Goal: Use online tool/utility: Utilize a website feature to perform a specific function

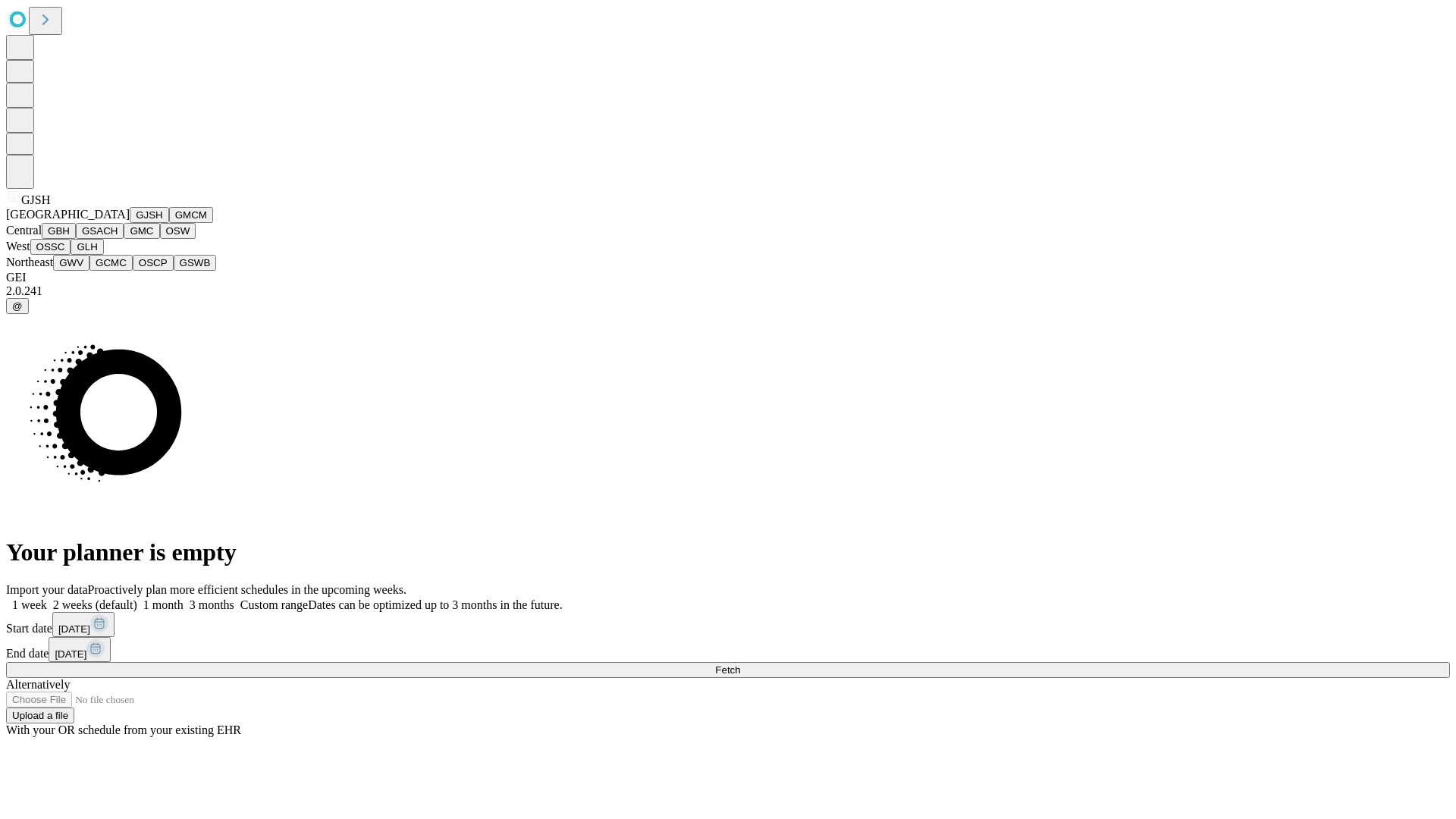
click at [129, 223] on button "GJSH" at bounding box center [149, 215] width 40 height 16
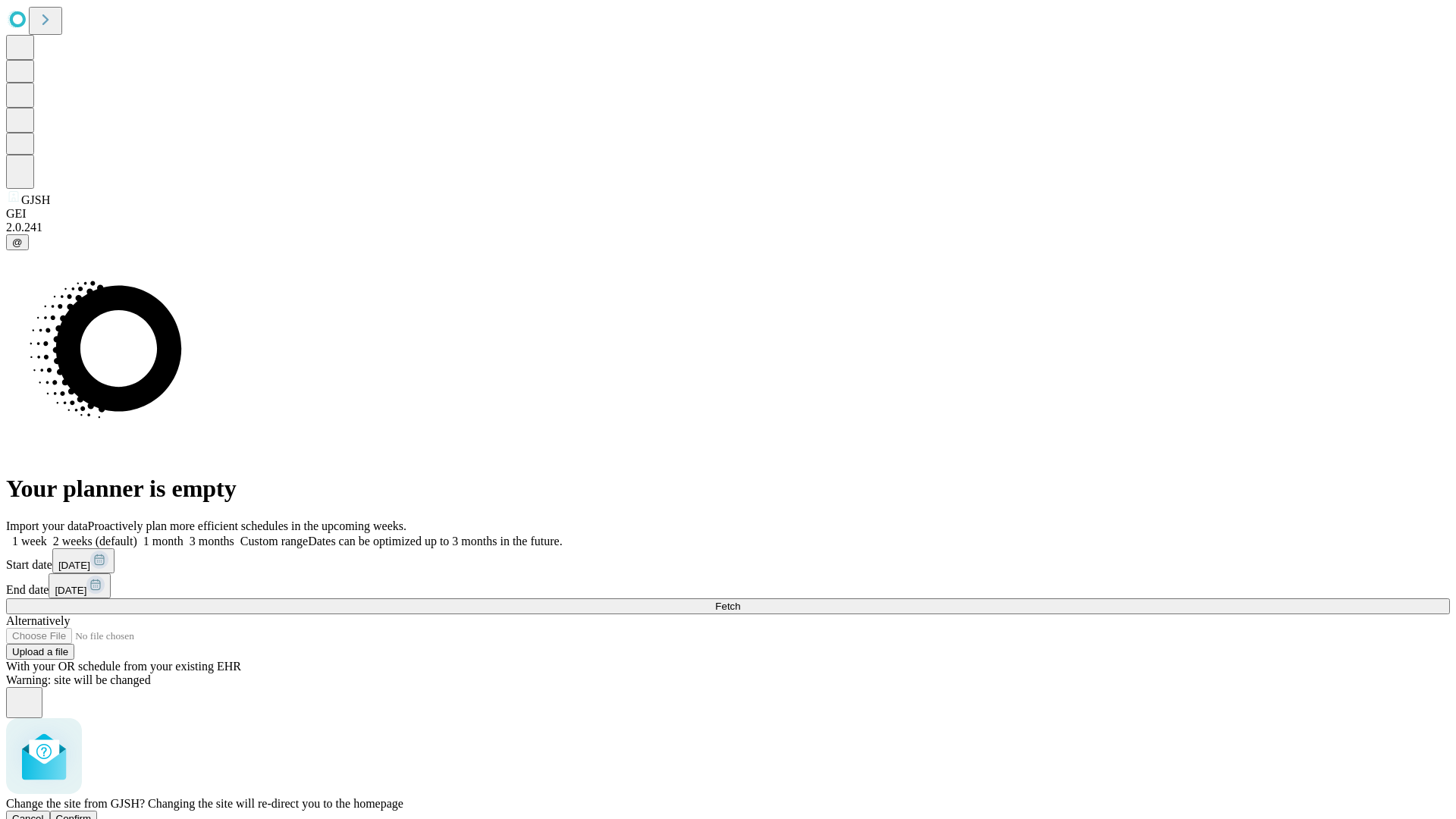
click at [91, 813] on span "Confirm" at bounding box center [74, 819] width 36 height 11
click at [184, 535] on label "1 month" at bounding box center [160, 541] width 46 height 13
click at [741, 600] on span "Fetch" at bounding box center [728, 606] width 25 height 11
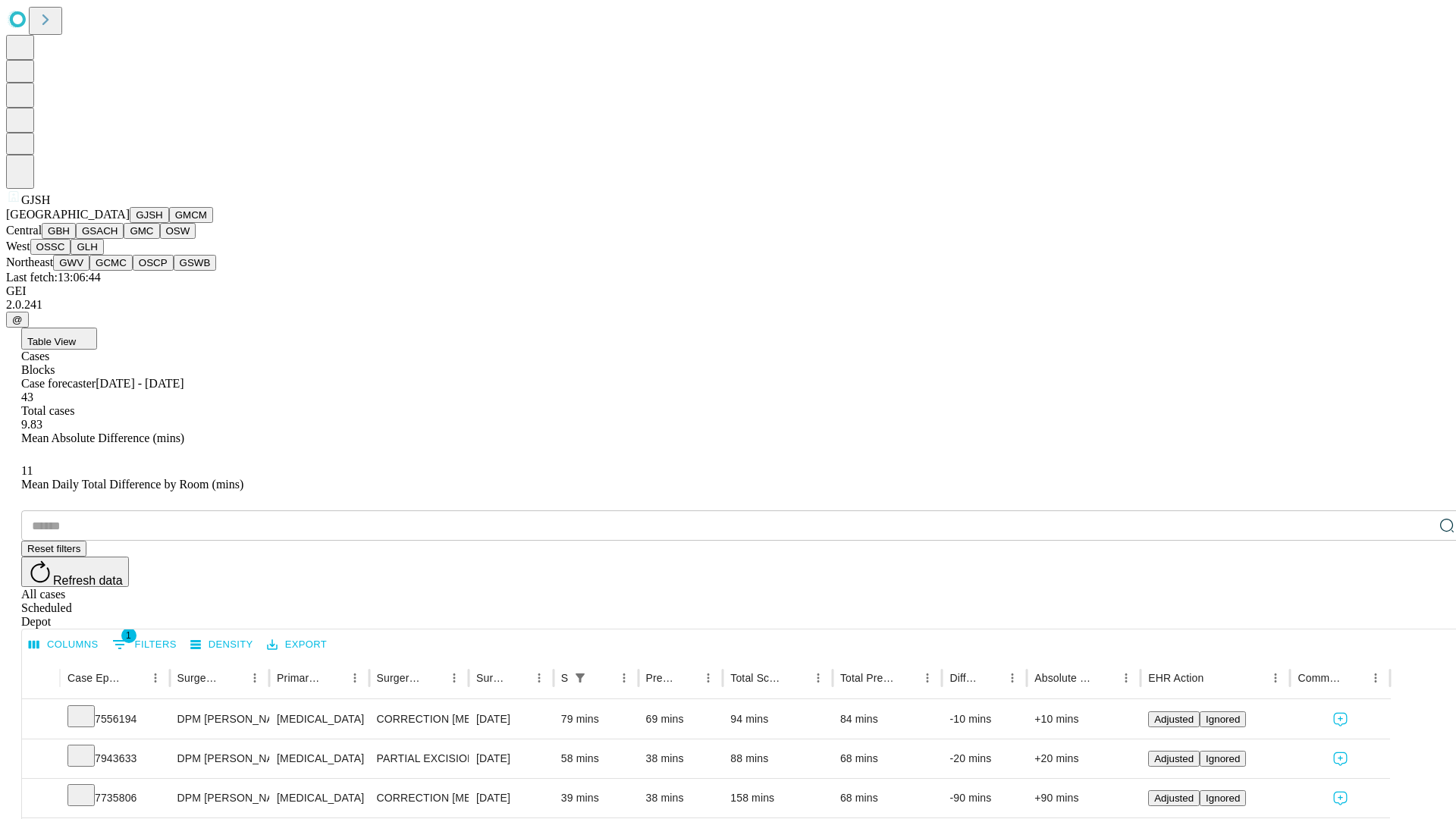
click at [169, 223] on button "GMCM" at bounding box center [191, 215] width 44 height 16
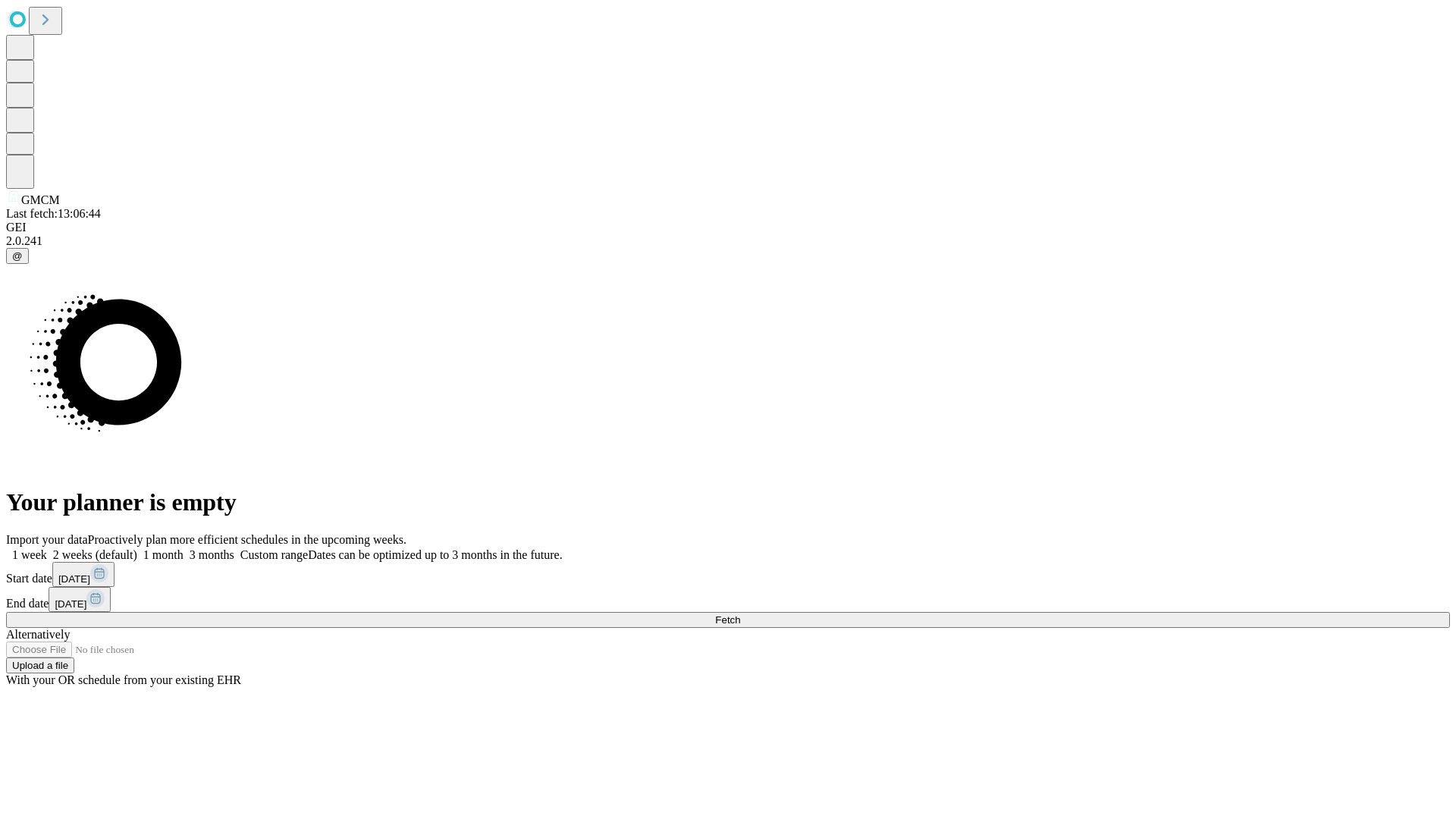
click at [741, 614] on span "Fetch" at bounding box center [728, 620] width 25 height 11
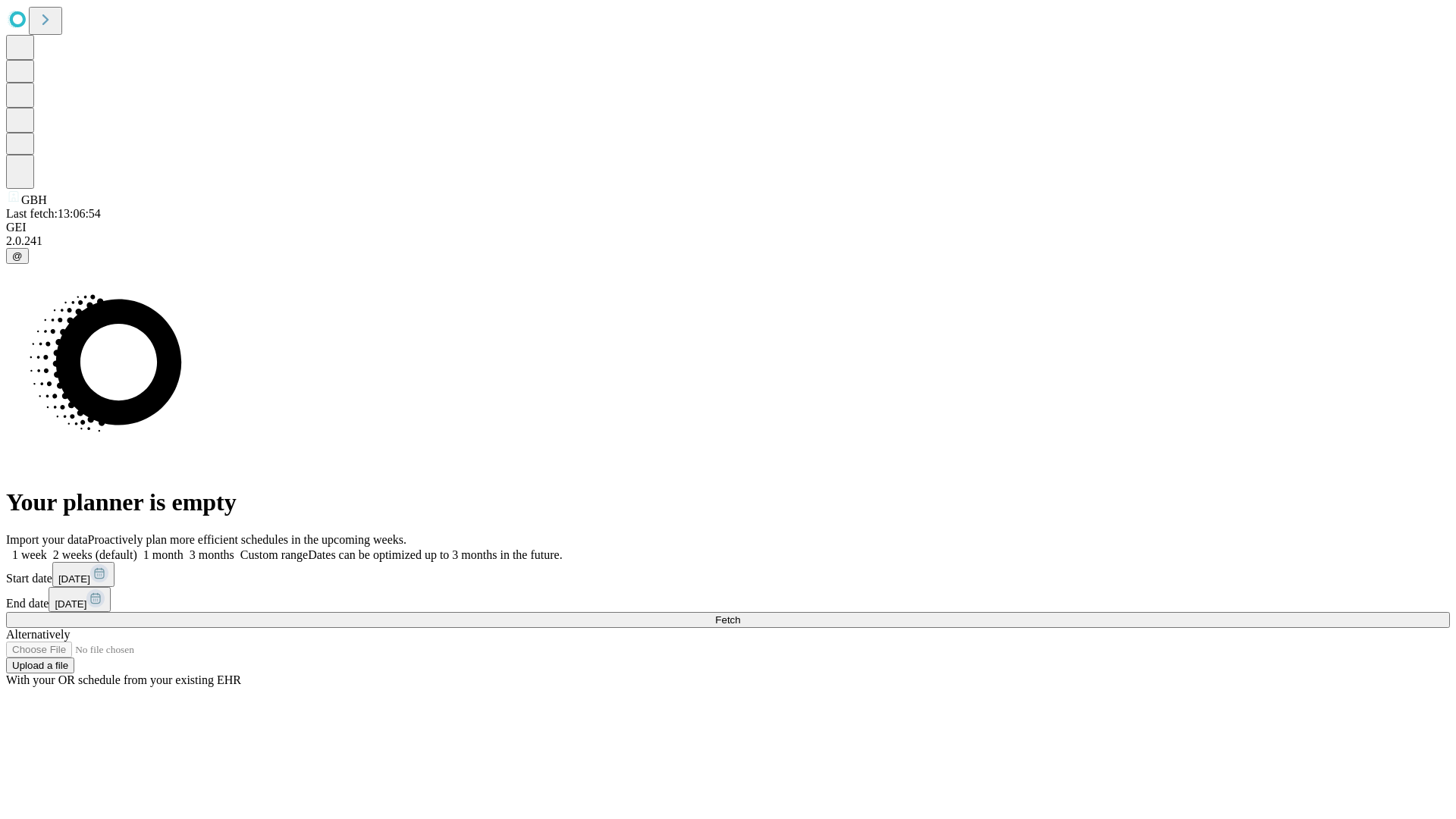
click at [184, 549] on label "1 month" at bounding box center [160, 555] width 46 height 13
click at [741, 614] on span "Fetch" at bounding box center [728, 620] width 25 height 11
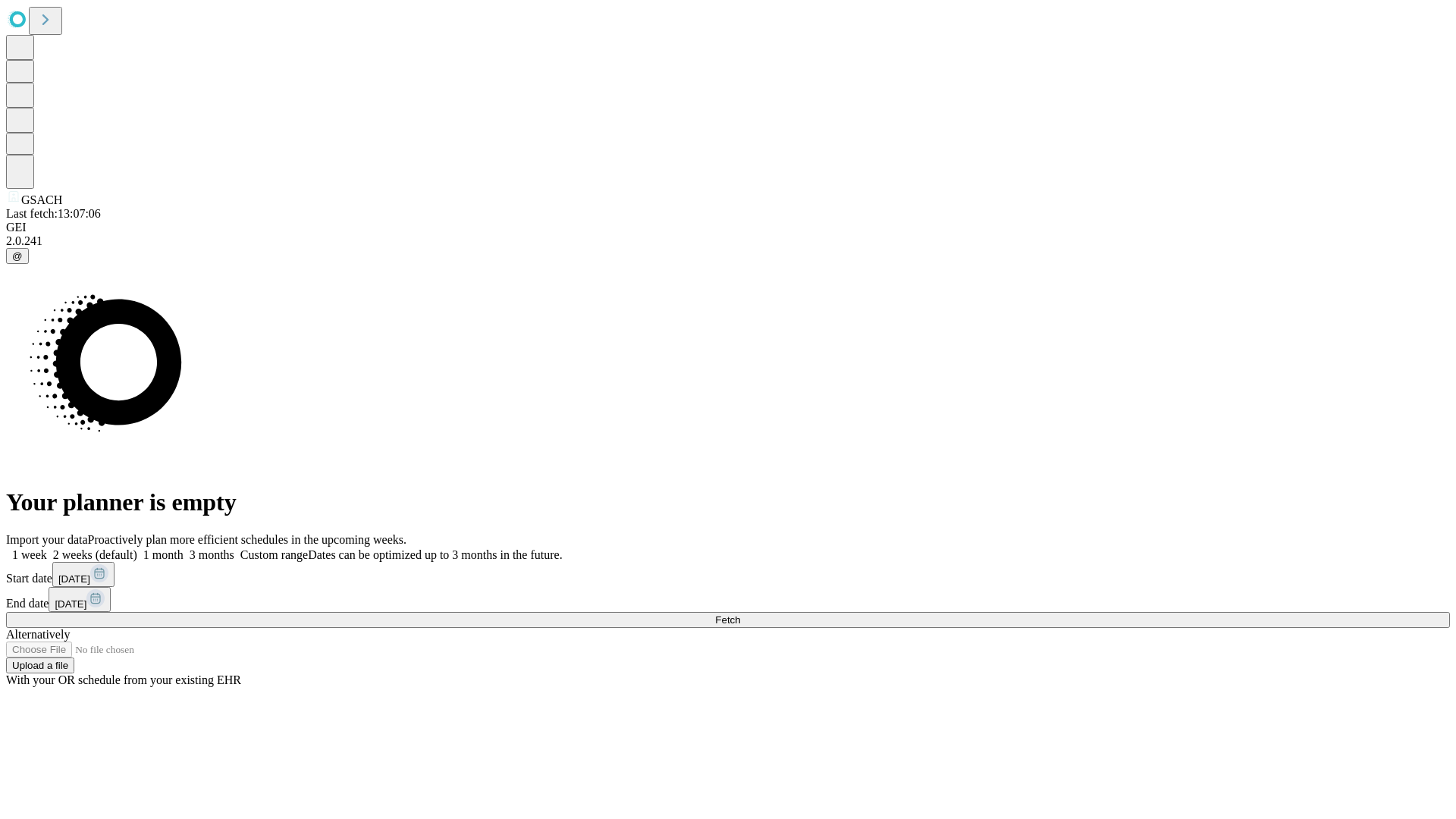
click at [184, 549] on label "1 month" at bounding box center [160, 555] width 46 height 13
click at [741, 614] on span "Fetch" at bounding box center [728, 620] width 25 height 11
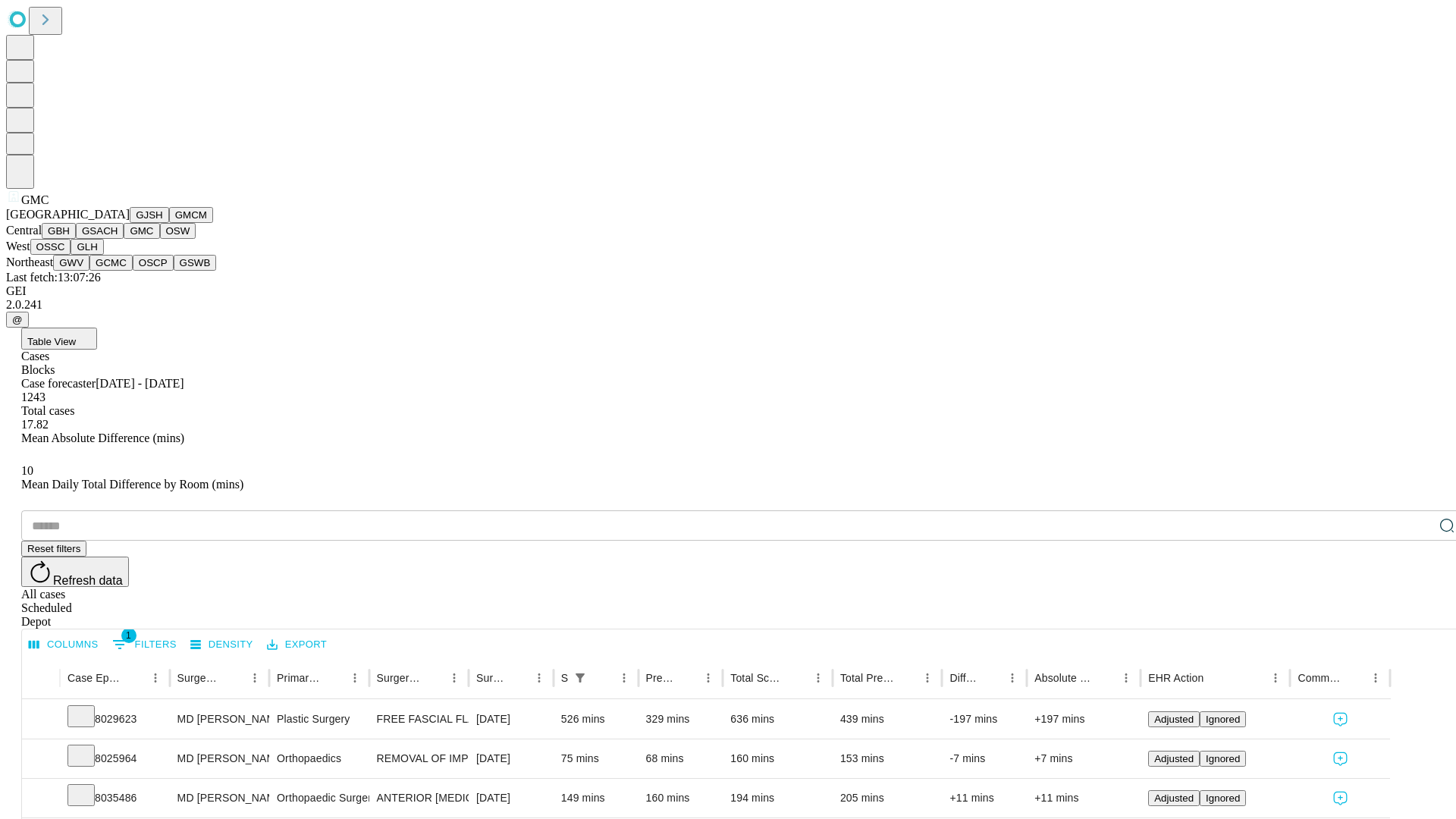
click at [160, 239] on button "OSW" at bounding box center [178, 231] width 36 height 16
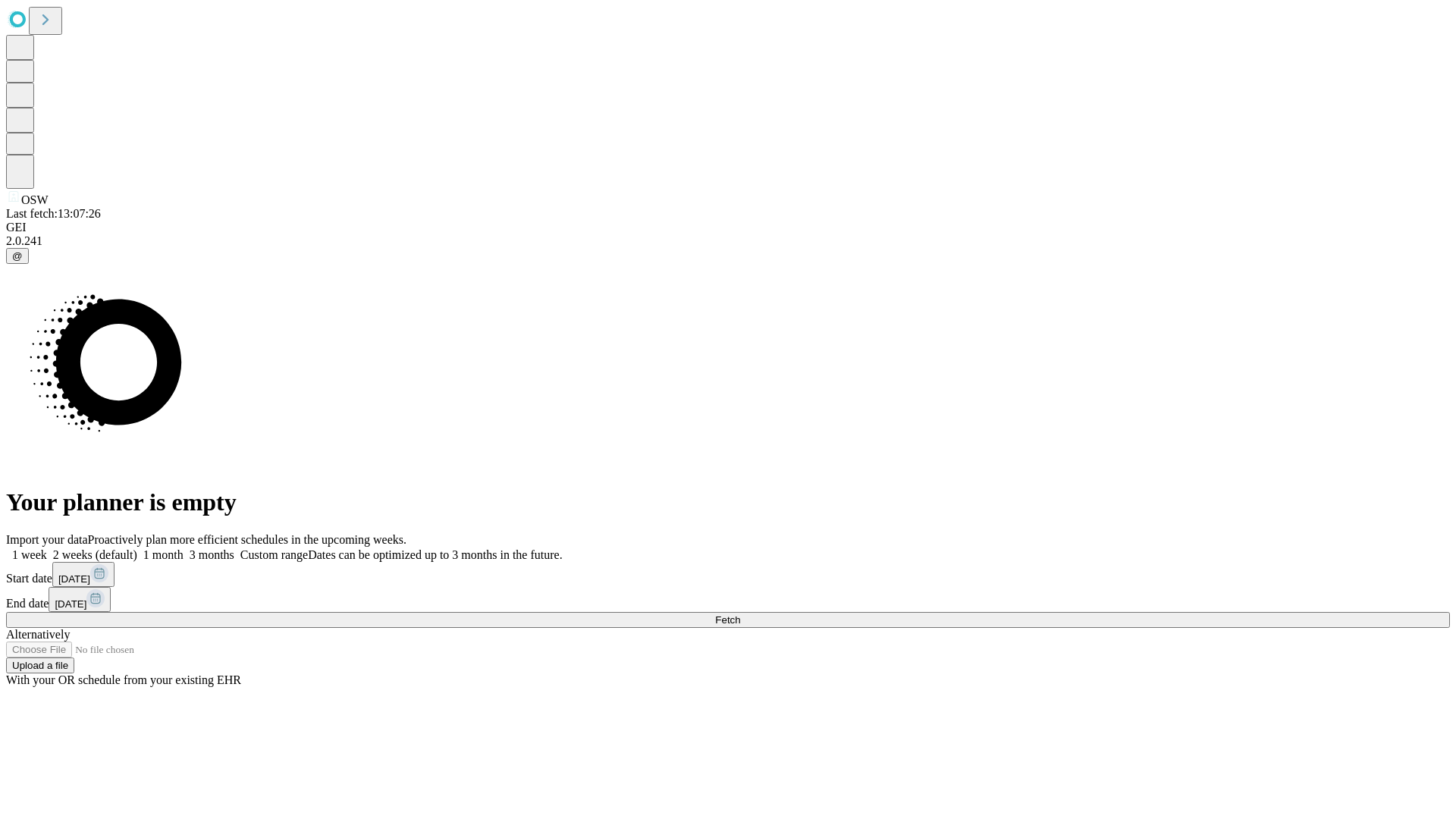
click at [184, 549] on label "1 month" at bounding box center [160, 555] width 46 height 13
click at [741, 614] on span "Fetch" at bounding box center [728, 620] width 25 height 11
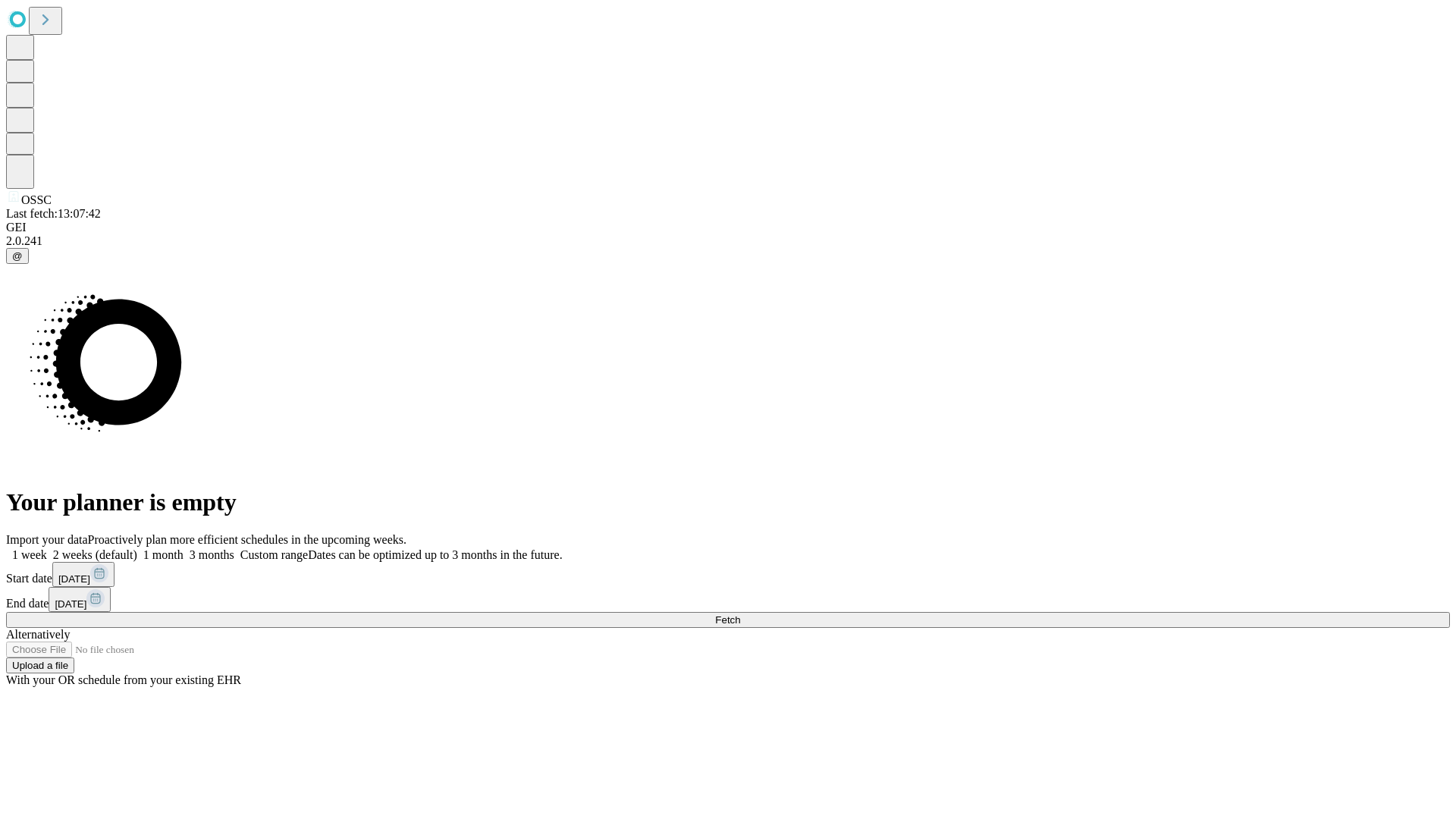
click at [184, 549] on label "1 month" at bounding box center [160, 555] width 46 height 13
click at [741, 614] on span "Fetch" at bounding box center [728, 620] width 25 height 11
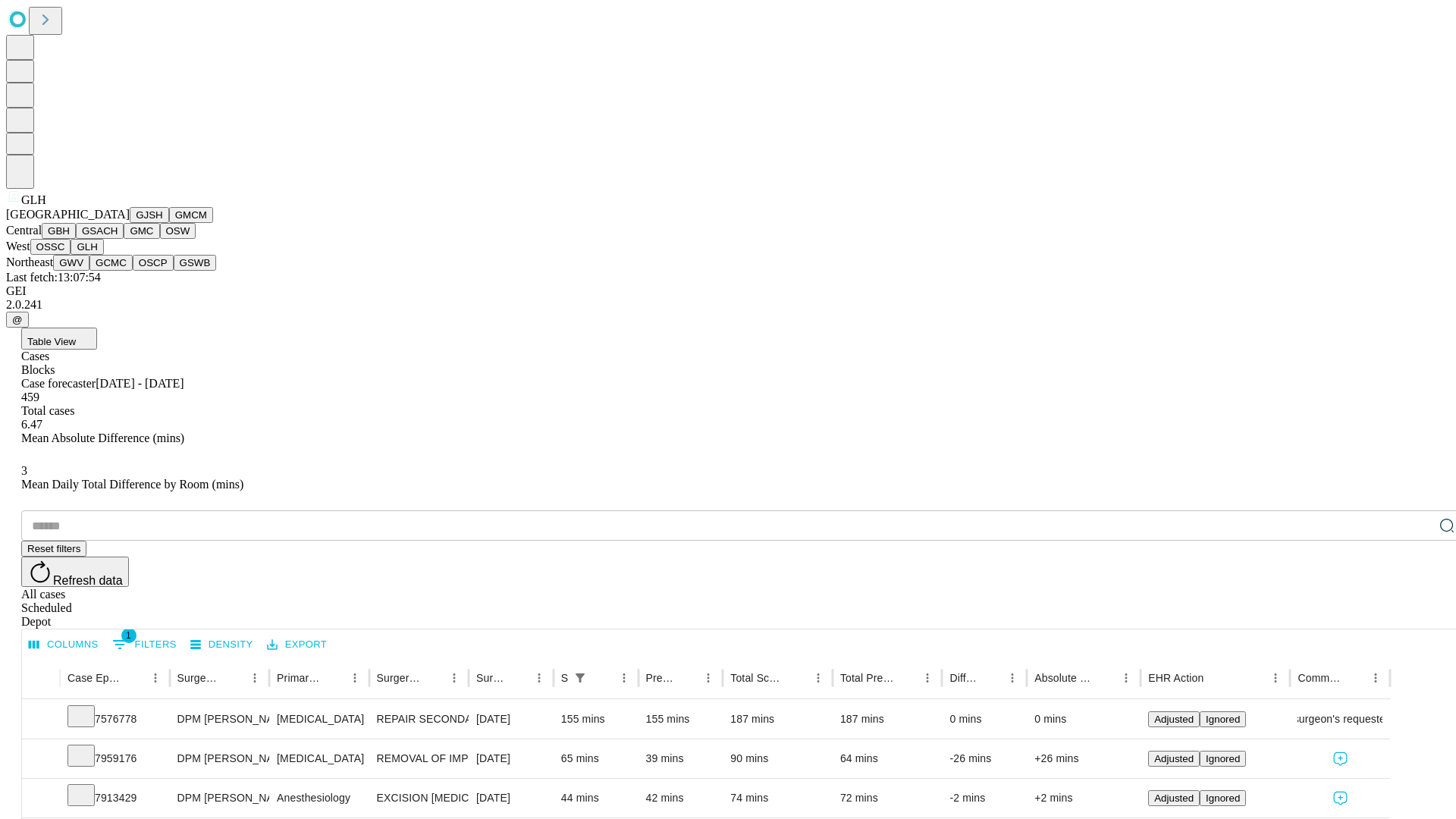
click at [90, 271] on button "GWV" at bounding box center [71, 263] width 36 height 16
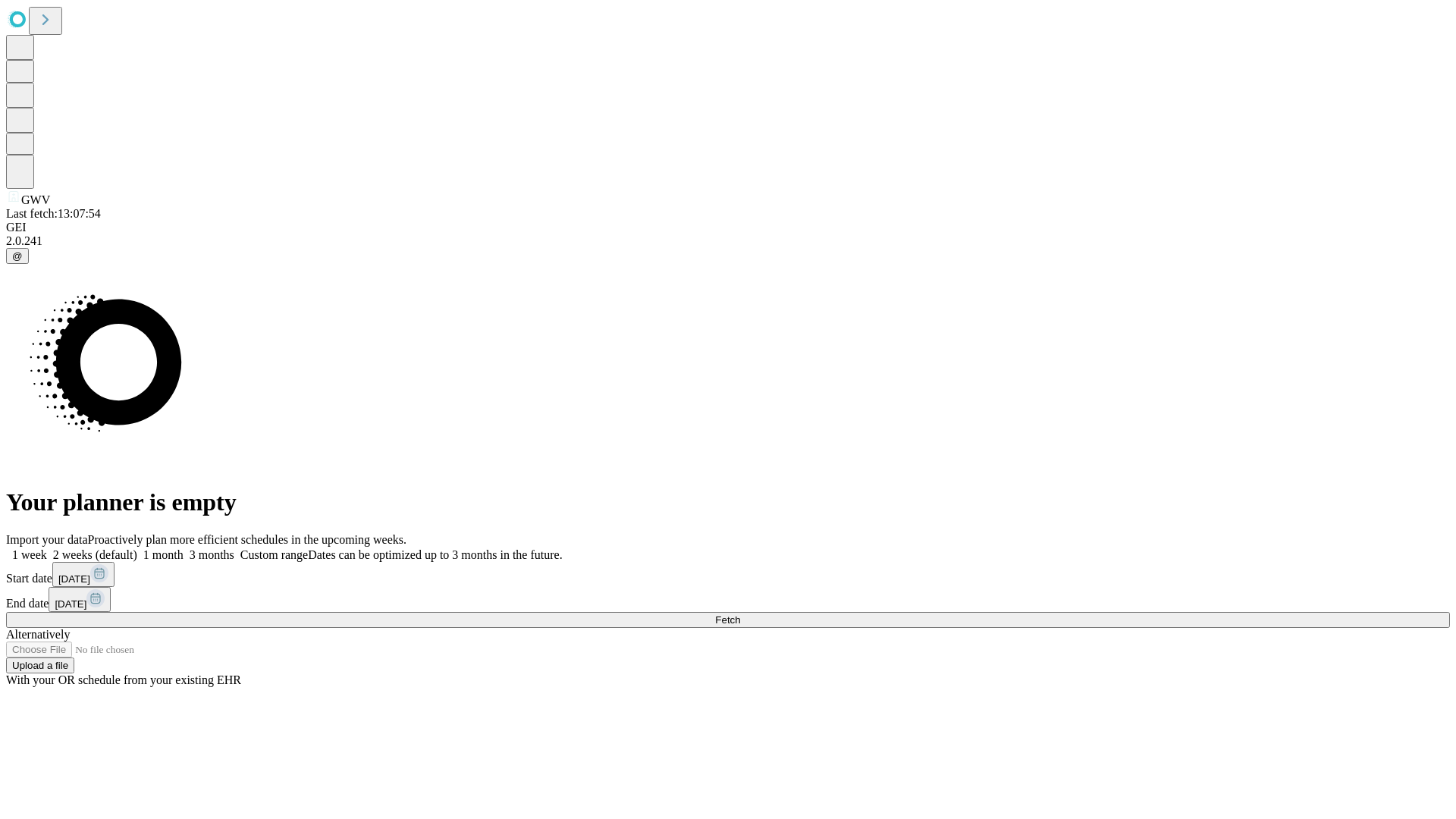
click at [741, 614] on span "Fetch" at bounding box center [728, 620] width 25 height 11
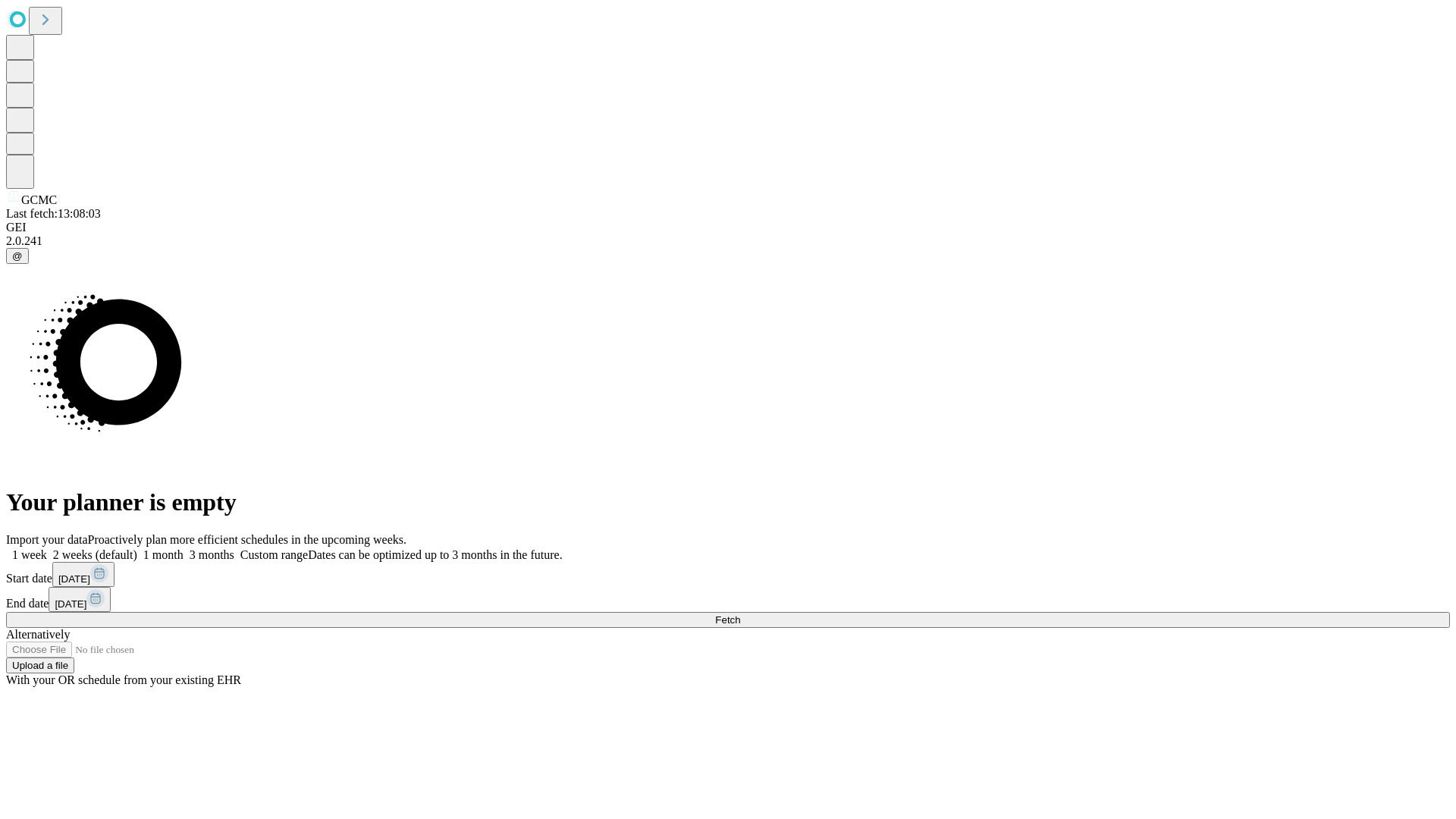
click at [184, 549] on label "1 month" at bounding box center [160, 555] width 46 height 13
click at [741, 614] on span "Fetch" at bounding box center [728, 620] width 25 height 11
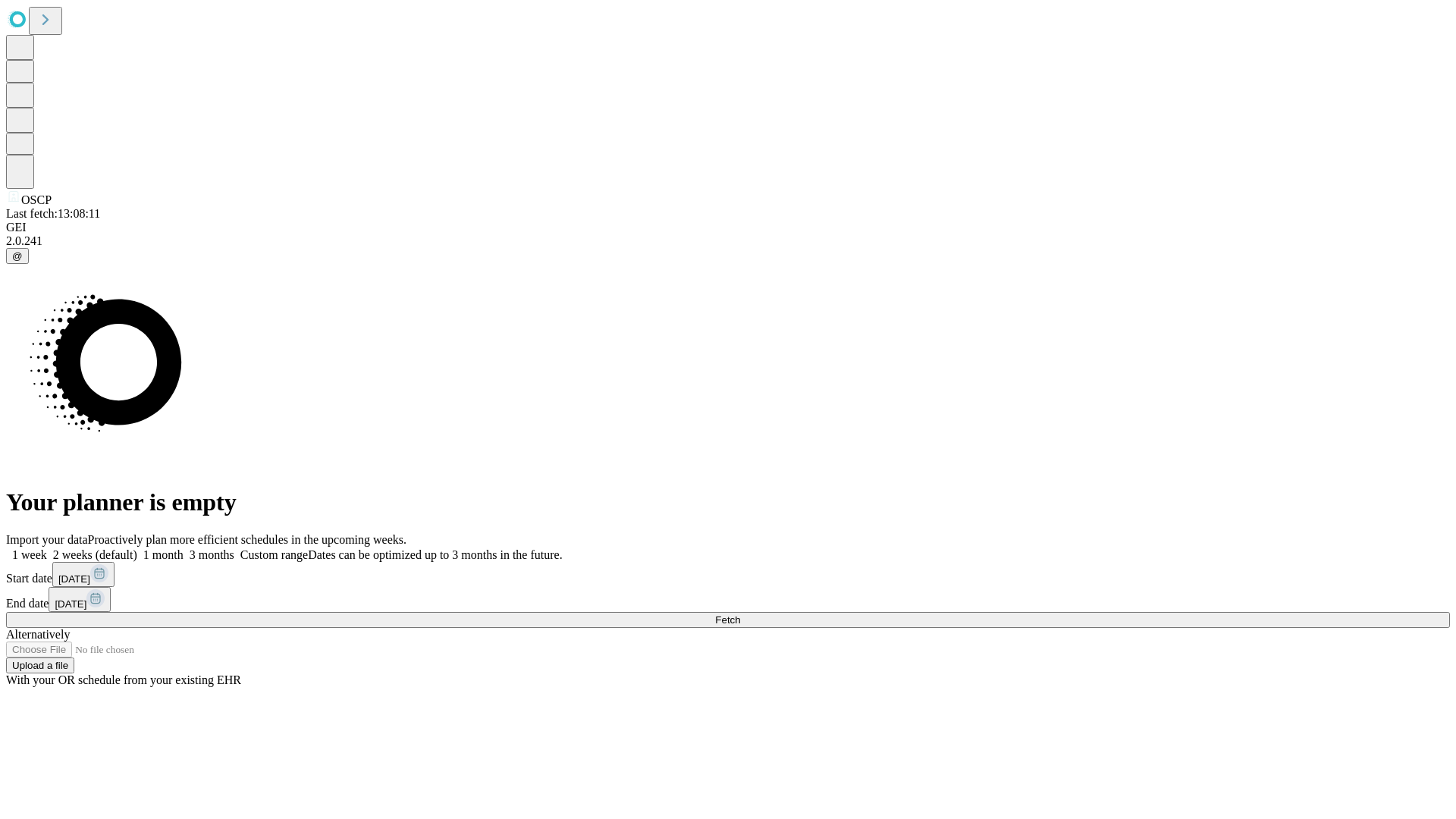
click at [184, 549] on label "1 month" at bounding box center [160, 555] width 46 height 13
click at [741, 614] on span "Fetch" at bounding box center [728, 620] width 25 height 11
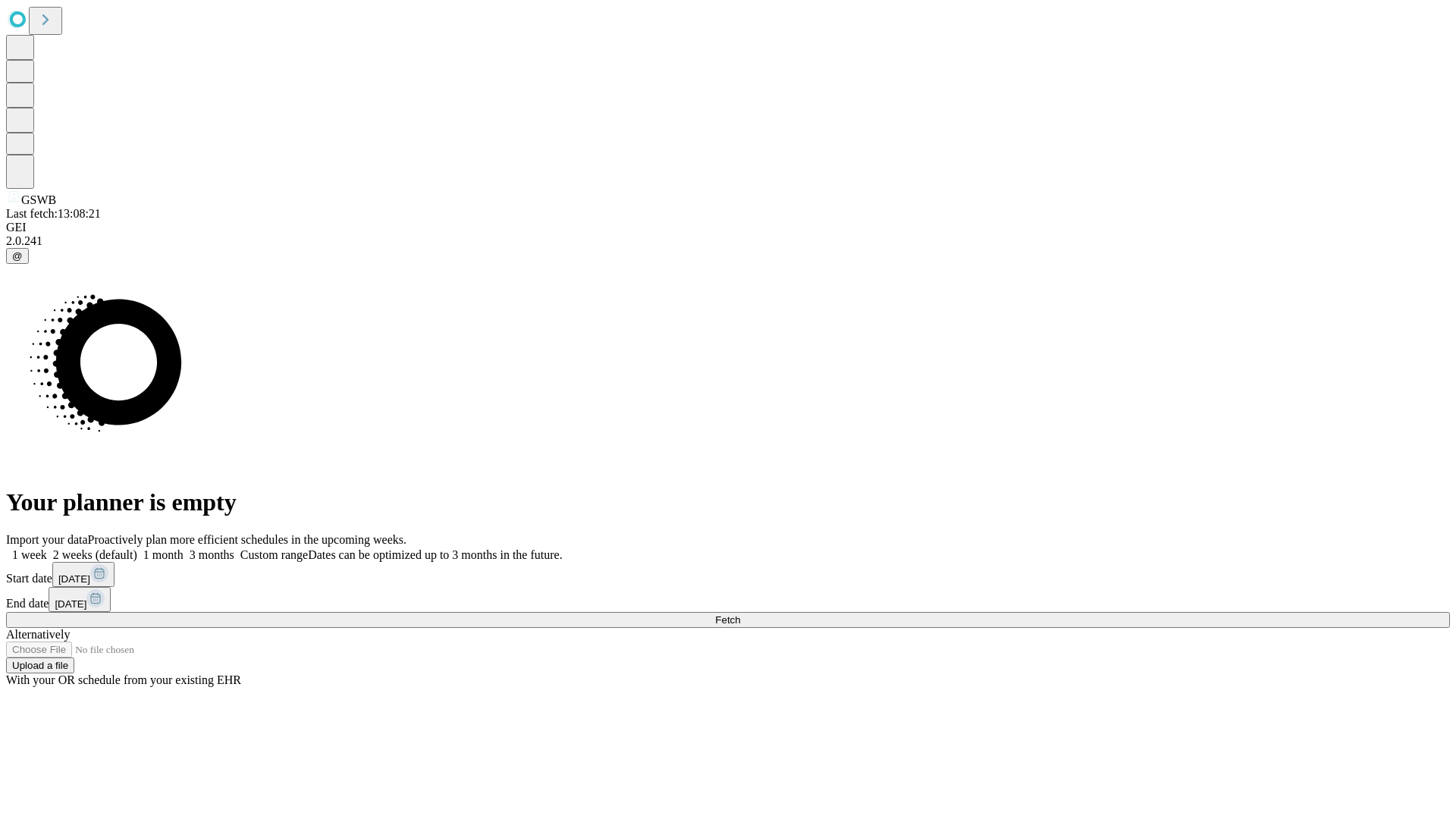
click at [184, 549] on label "1 month" at bounding box center [160, 555] width 46 height 13
click at [741, 614] on span "Fetch" at bounding box center [728, 620] width 25 height 11
